Goal: Transaction & Acquisition: Purchase product/service

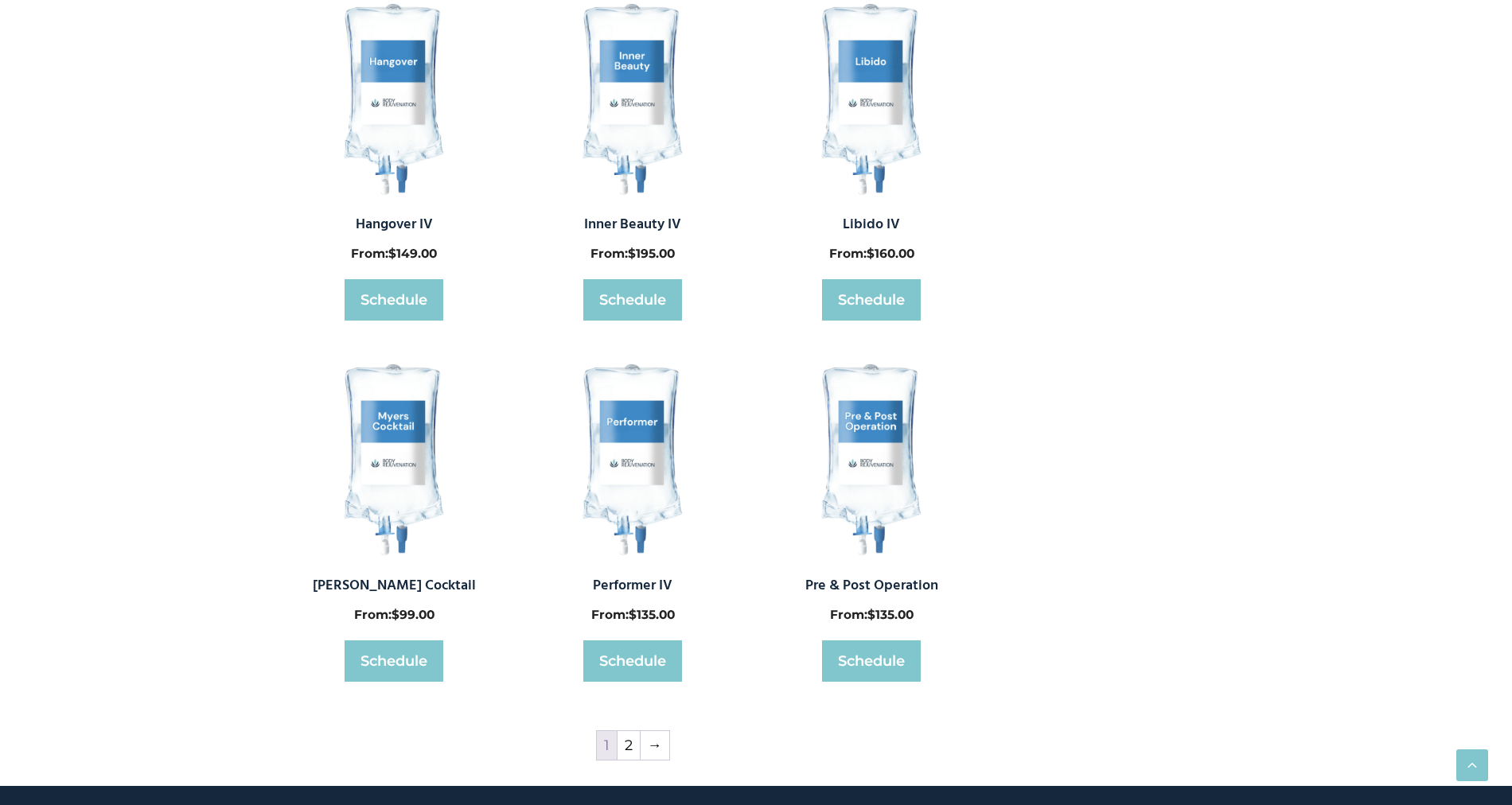
scroll to position [597, 0]
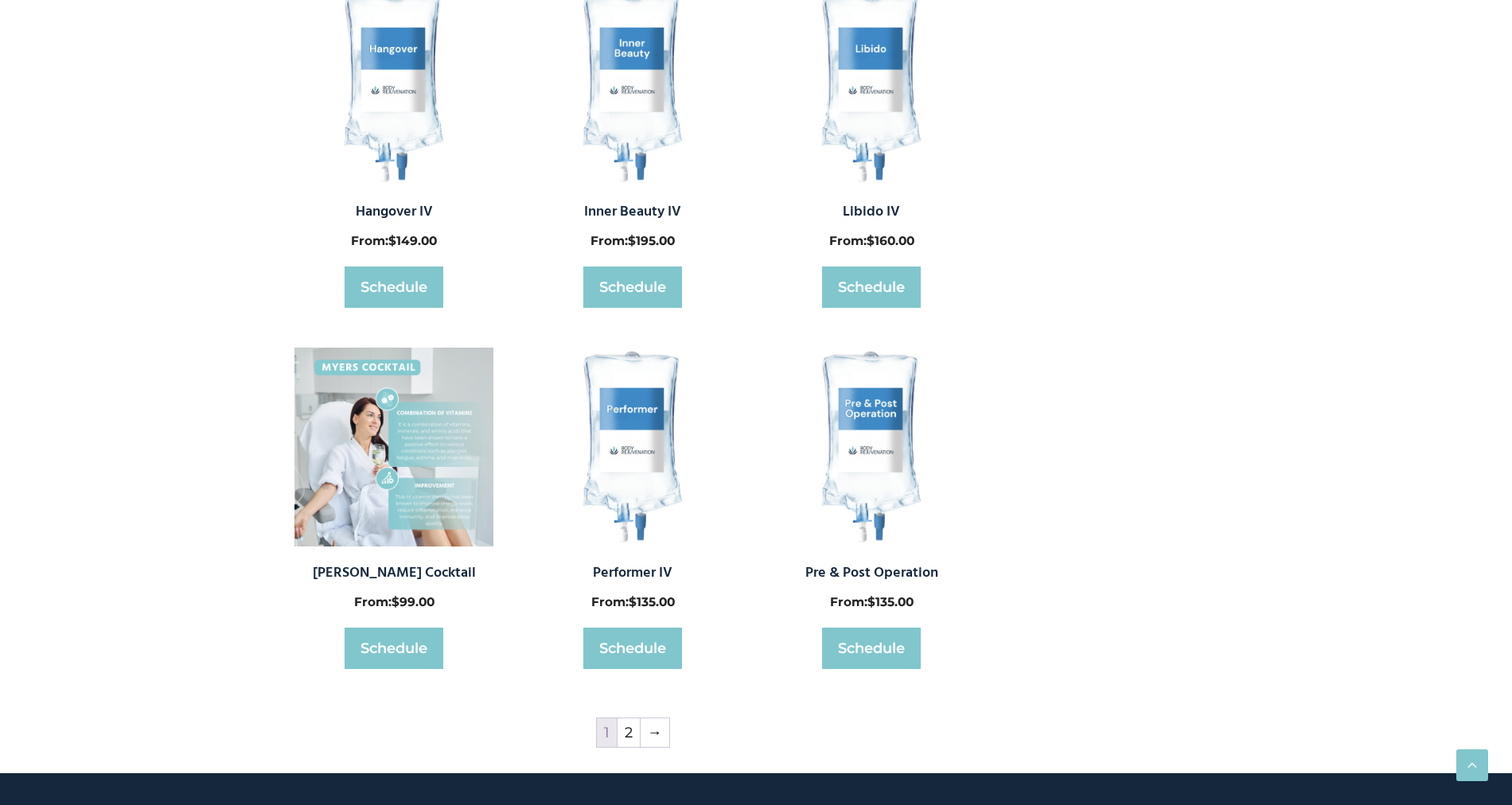
click at [380, 443] on img at bounding box center [394, 447] width 199 height 199
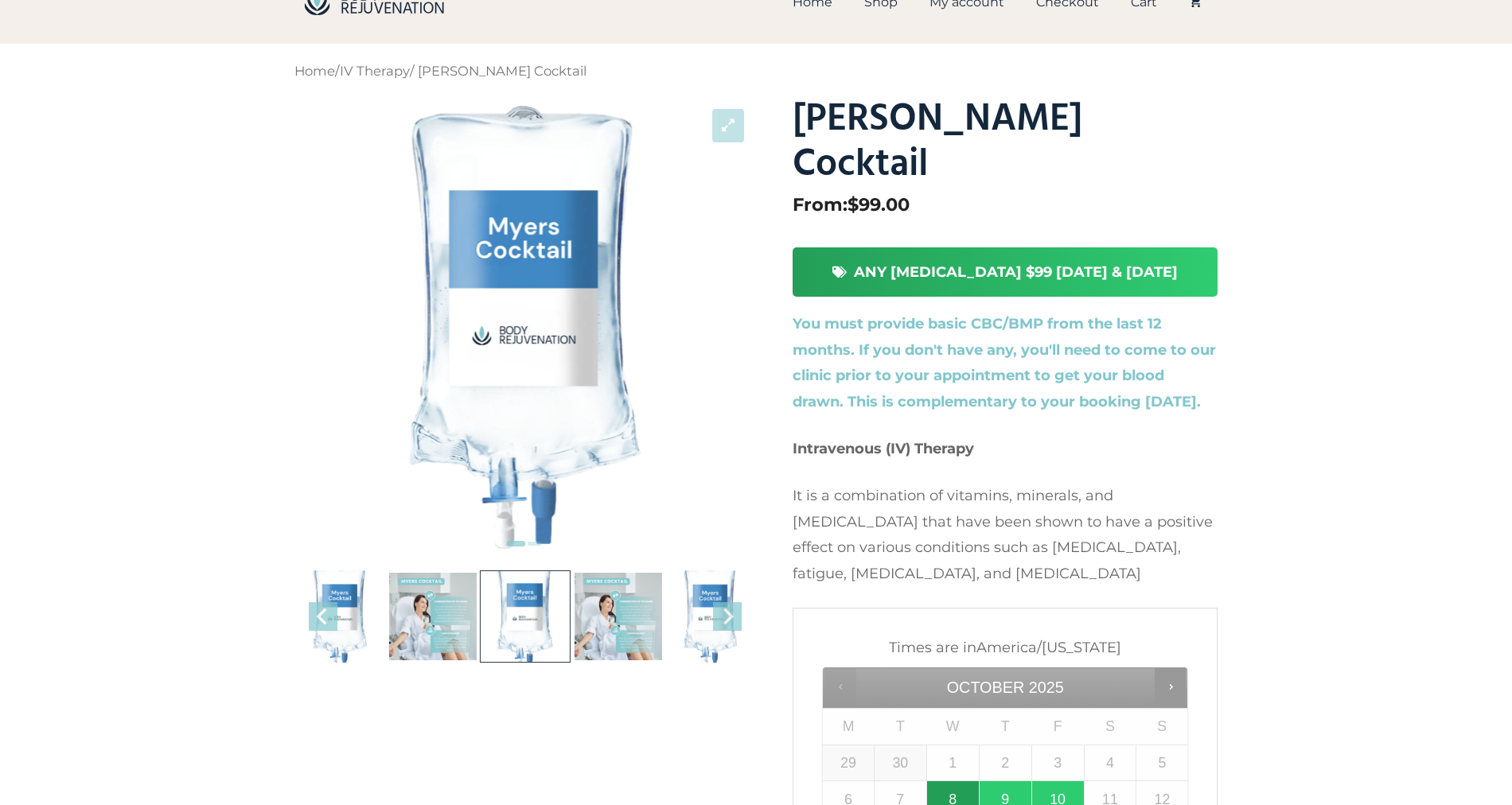
scroll to position [34, 0]
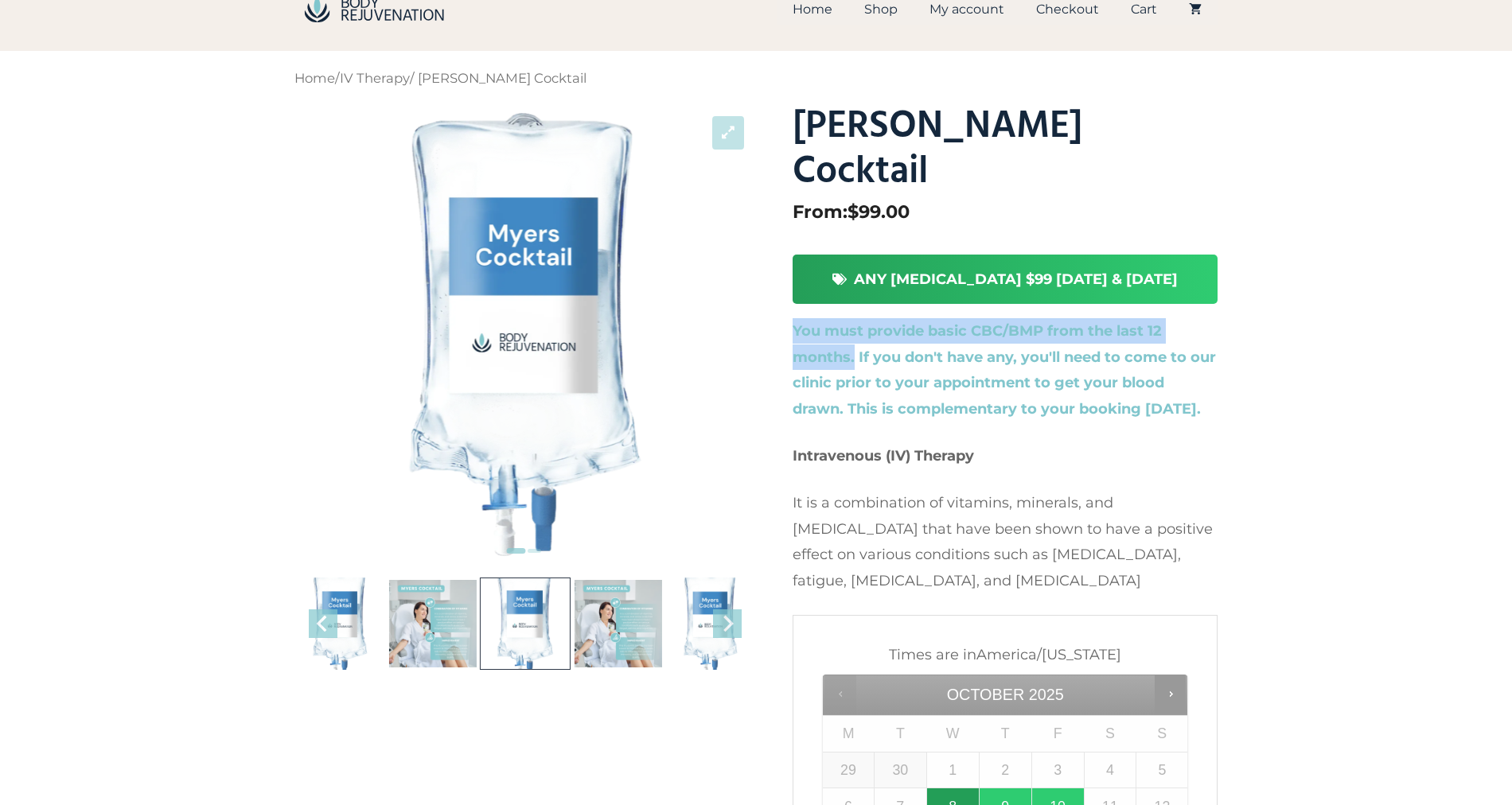
drag, startPoint x: 795, startPoint y: 282, endPoint x: 857, endPoint y: 308, distance: 67.2
click at [857, 322] on strong "You must provide basic CBC/BMP from the last 12 months. If you don't have any, …" at bounding box center [1004, 369] width 423 height 95
click at [339, 274] on div at bounding box center [525, 334] width 461 height 461
